Goal: Information Seeking & Learning: Learn about a topic

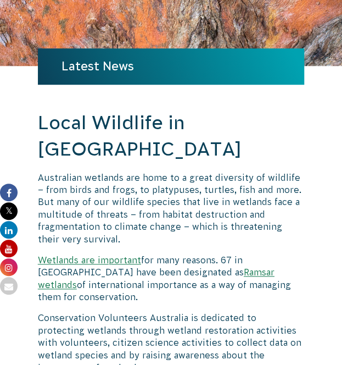
scroll to position [165, 0]
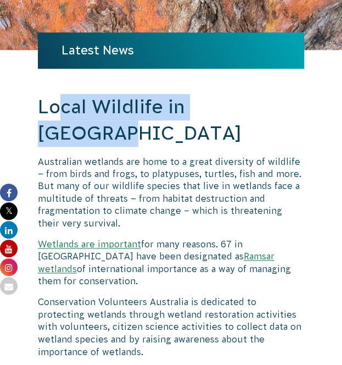
drag, startPoint x: 155, startPoint y: 100, endPoint x: 264, endPoint y: 103, distance: 108.7
click at [264, 103] on h2 "Local Wildlife in [GEOGRAPHIC_DATA]" at bounding box center [171, 120] width 266 height 52
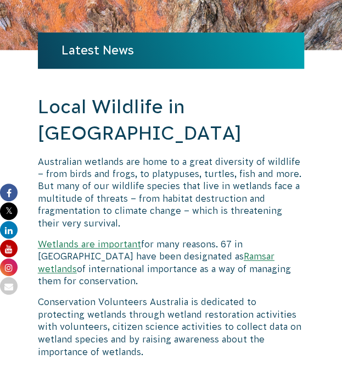
drag, startPoint x: 23, startPoint y: 140, endPoint x: 60, endPoint y: 142, distance: 37.4
click at [95, 142] on h2 "Local Wildlife in [GEOGRAPHIC_DATA]" at bounding box center [171, 120] width 266 height 52
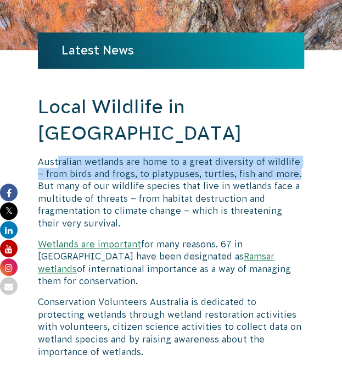
drag, startPoint x: 58, startPoint y: 155, endPoint x: 294, endPoint y: 171, distance: 237.2
click at [294, 171] on p "Australian wetlands are home to a great diversity of wildlife – from birds and …" at bounding box center [171, 192] width 266 height 74
click at [290, 175] on p "Australian wetlands are home to a great diversity of wildlife – from birds and …" at bounding box center [171, 192] width 266 height 74
drag, startPoint x: 300, startPoint y: 171, endPoint x: 37, endPoint y: 160, distance: 263.2
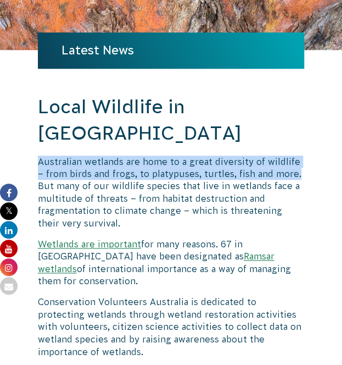
drag, startPoint x: 167, startPoint y: 135, endPoint x: 154, endPoint y: 122, distance: 17.5
click at [154, 126] on h2 "Local Wildlife in [GEOGRAPHIC_DATA]" at bounding box center [171, 120] width 266 height 52
